Goal: Find specific page/section: Find specific page/section

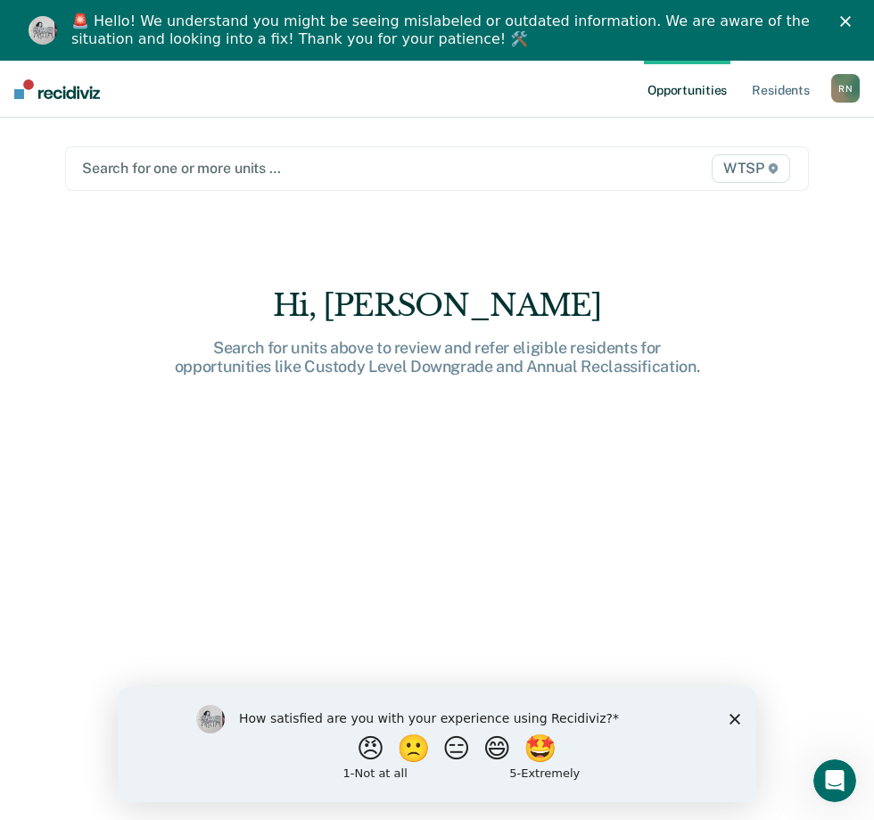
click at [747, 169] on span "WTSP" at bounding box center [751, 168] width 78 height 29
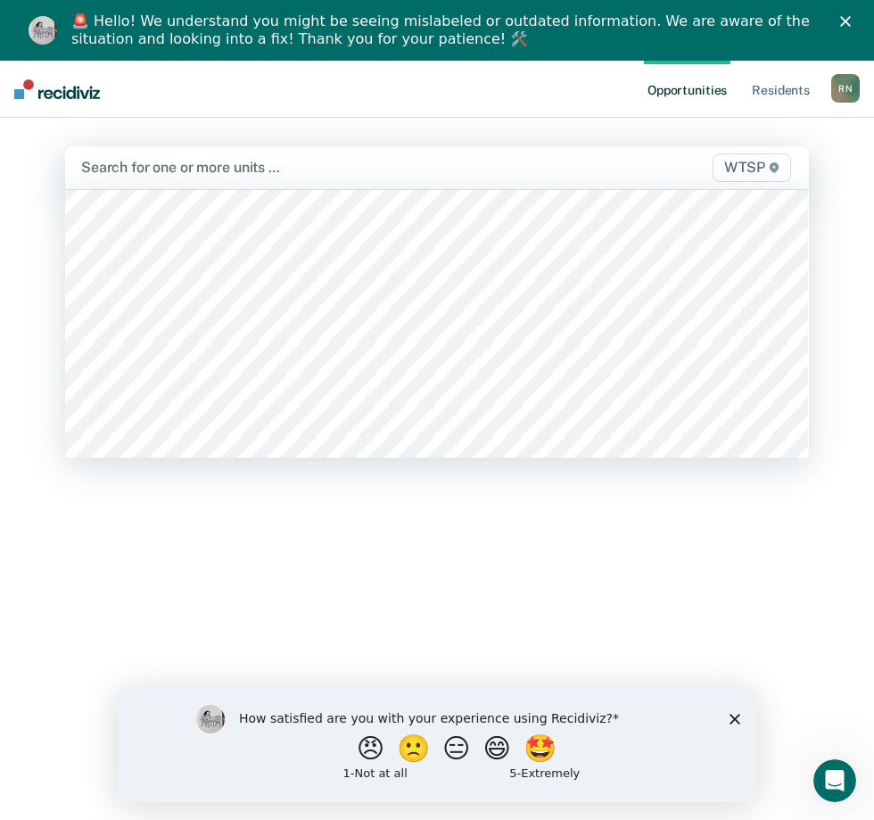
scroll to position [15607, 0]
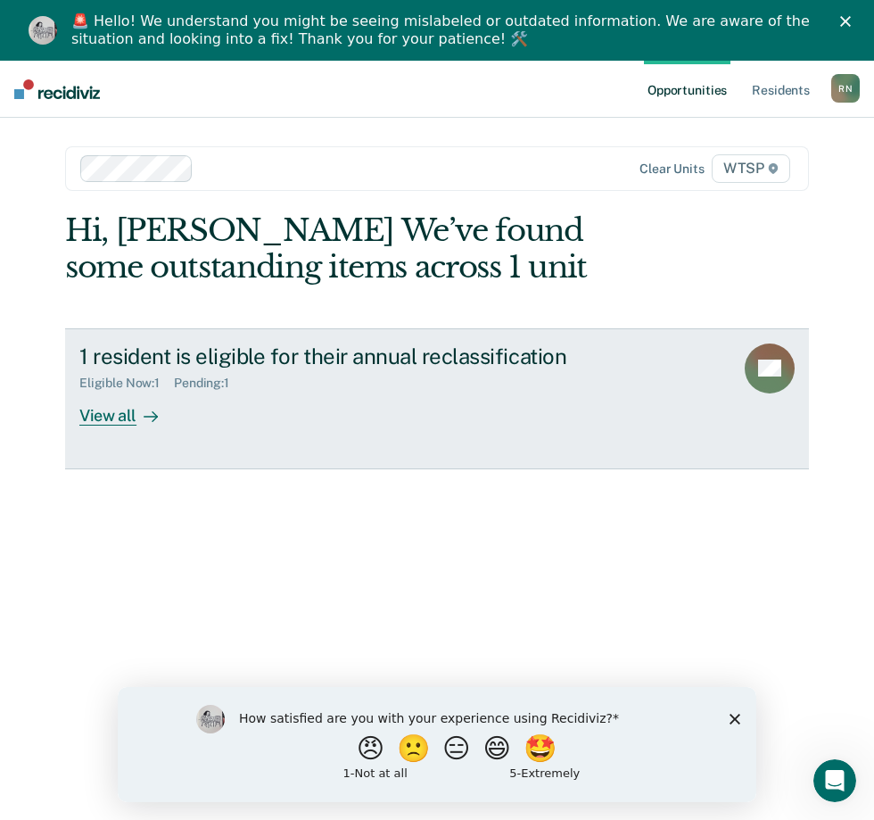
click at [107, 415] on div "View all" at bounding box center [129, 408] width 100 height 35
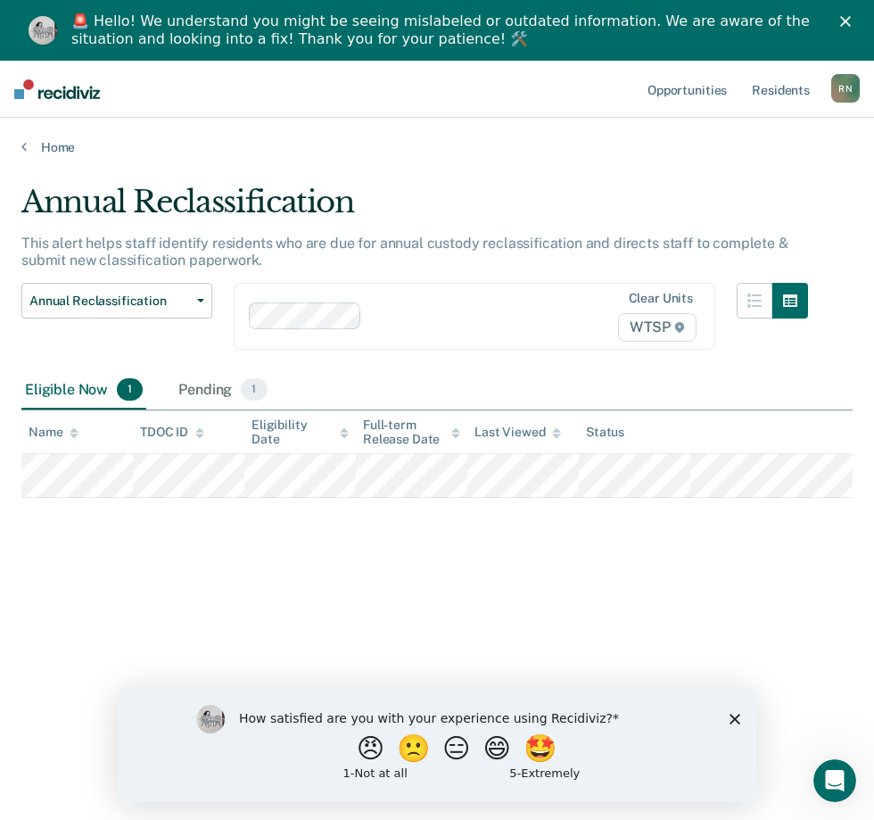
click at [668, 330] on span "WTSP" at bounding box center [657, 327] width 78 height 29
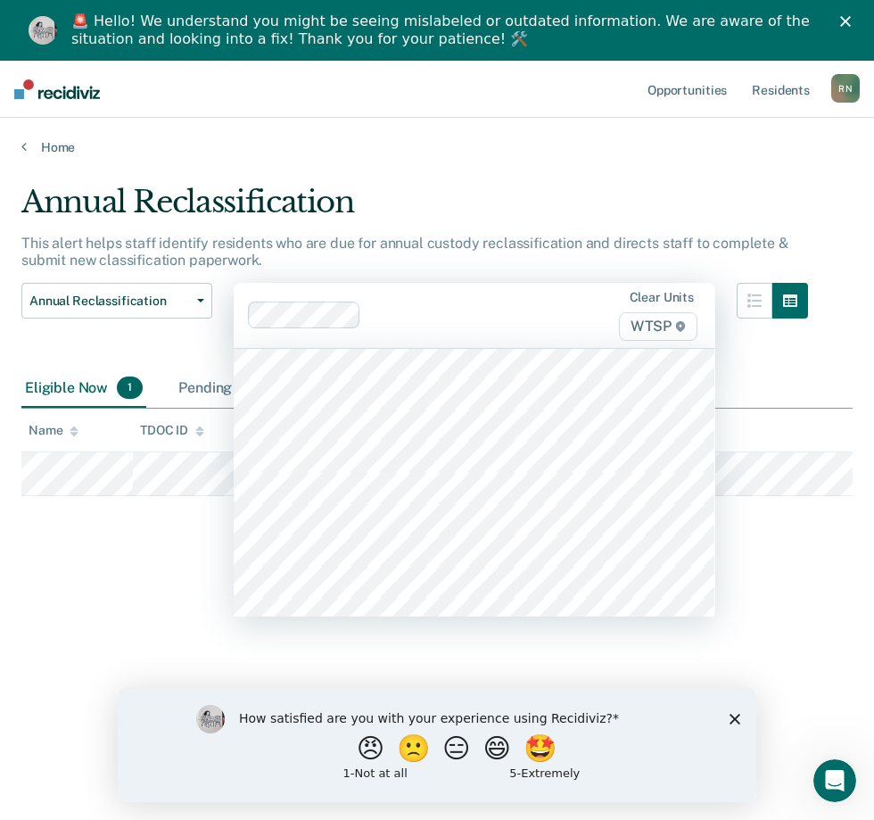
scroll to position [2319, 0]
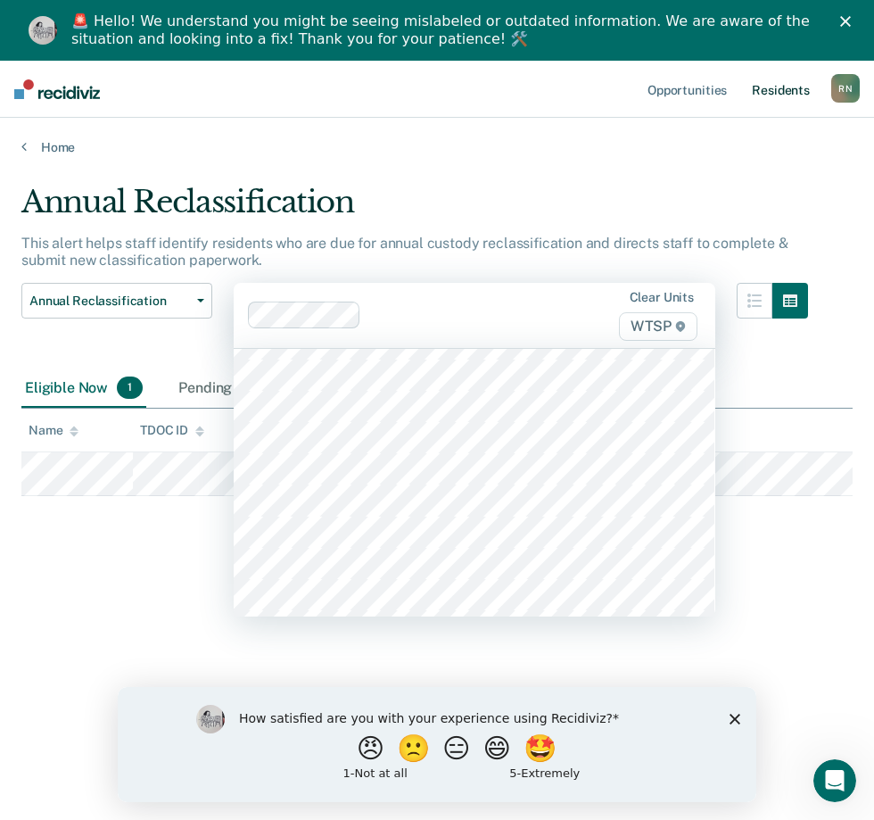
click at [771, 91] on link "Resident s" at bounding box center [780, 89] width 65 height 57
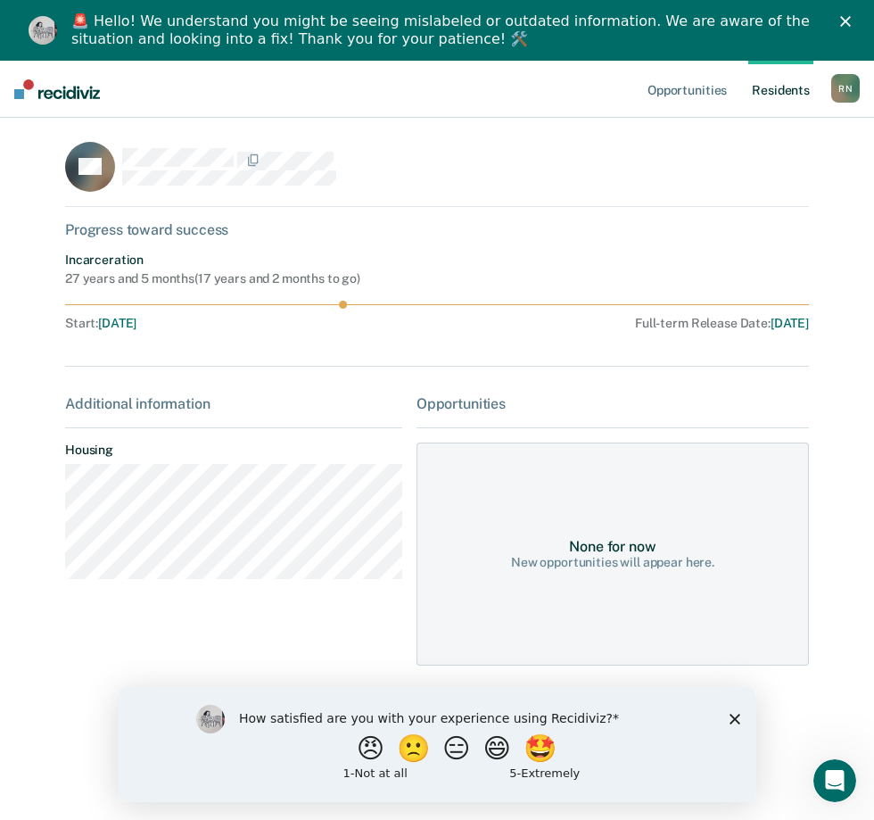
scroll to position [61, 0]
